Goal: Information Seeking & Learning: Learn about a topic

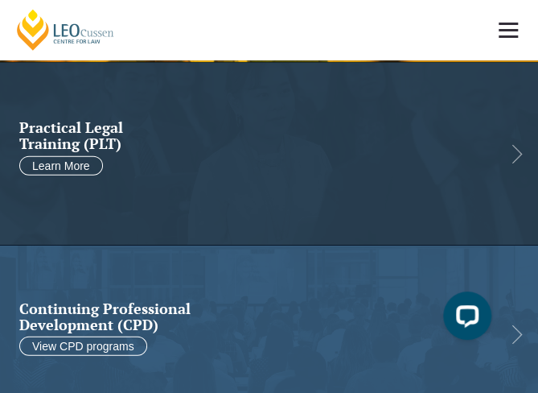
scroll to position [563, 0]
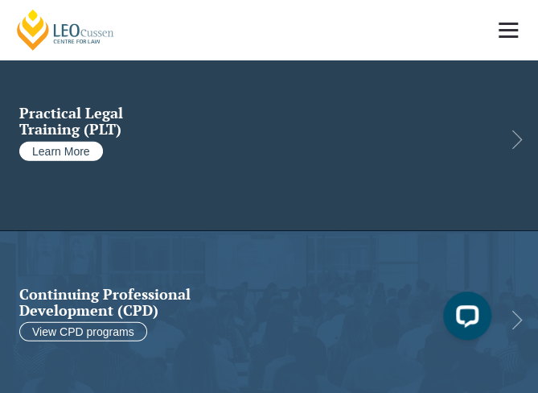
click at [50, 155] on link "Learn More" at bounding box center [61, 150] width 84 height 19
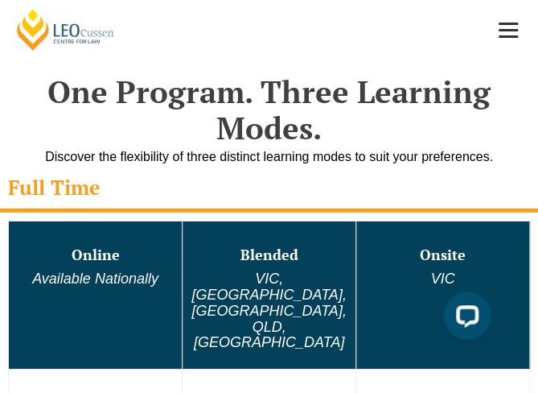
scroll to position [1145, 0]
